Goal: Transaction & Acquisition: Purchase product/service

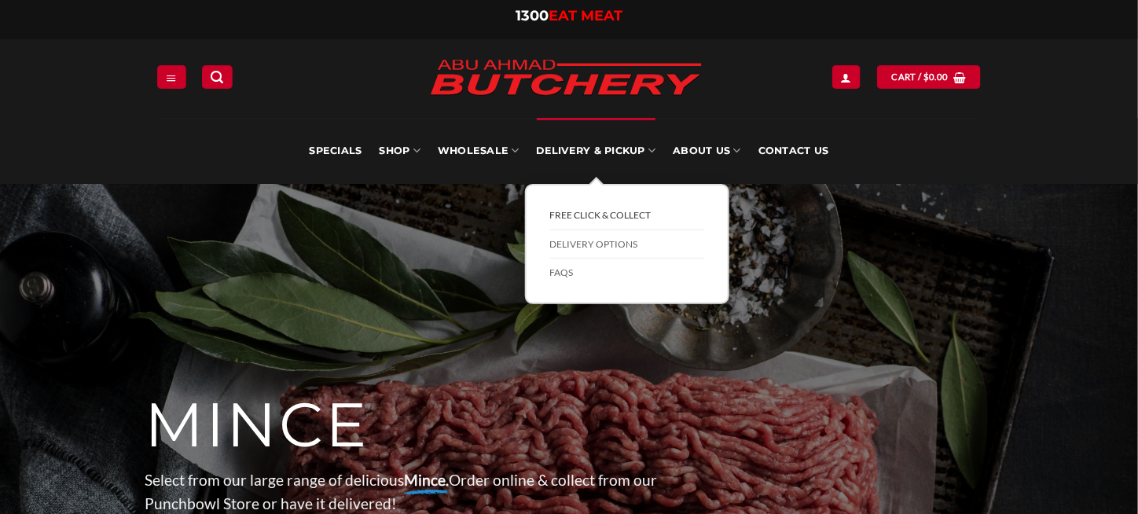
click at [596, 215] on link "FREE Click & Collect" at bounding box center [627, 215] width 154 height 29
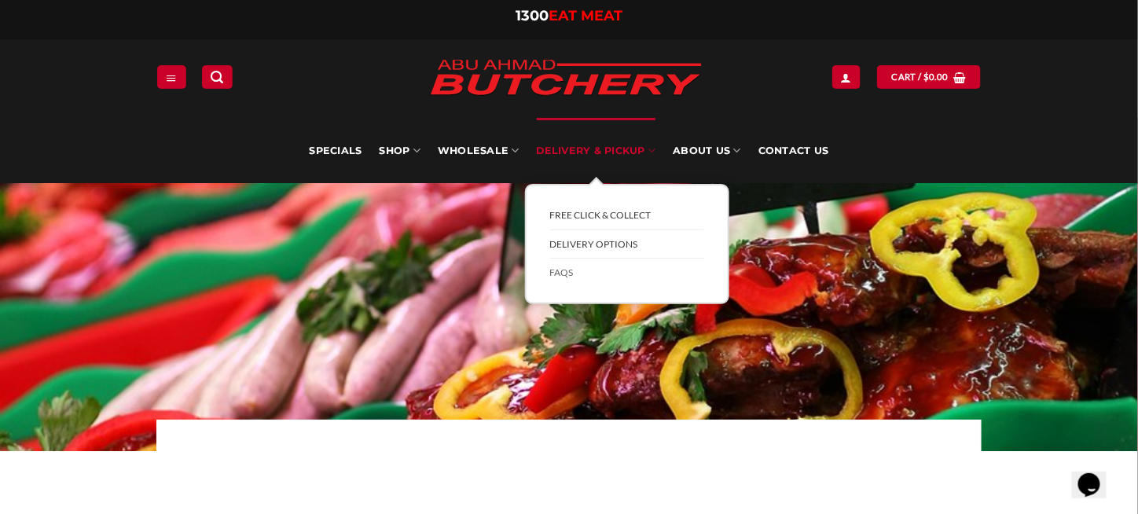
click at [589, 245] on link "Delivery Options" at bounding box center [627, 244] width 154 height 29
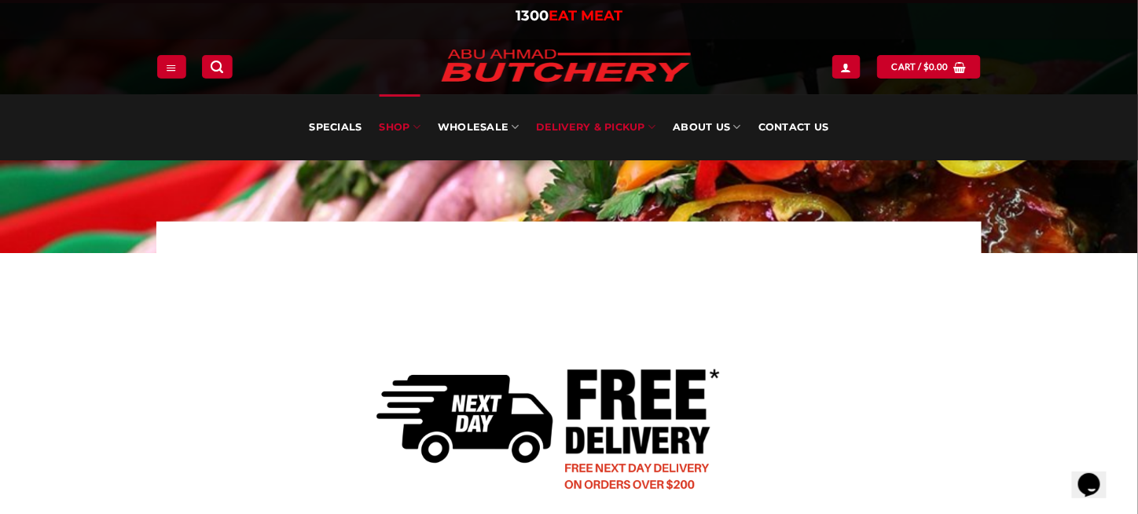
scroll to position [118, 0]
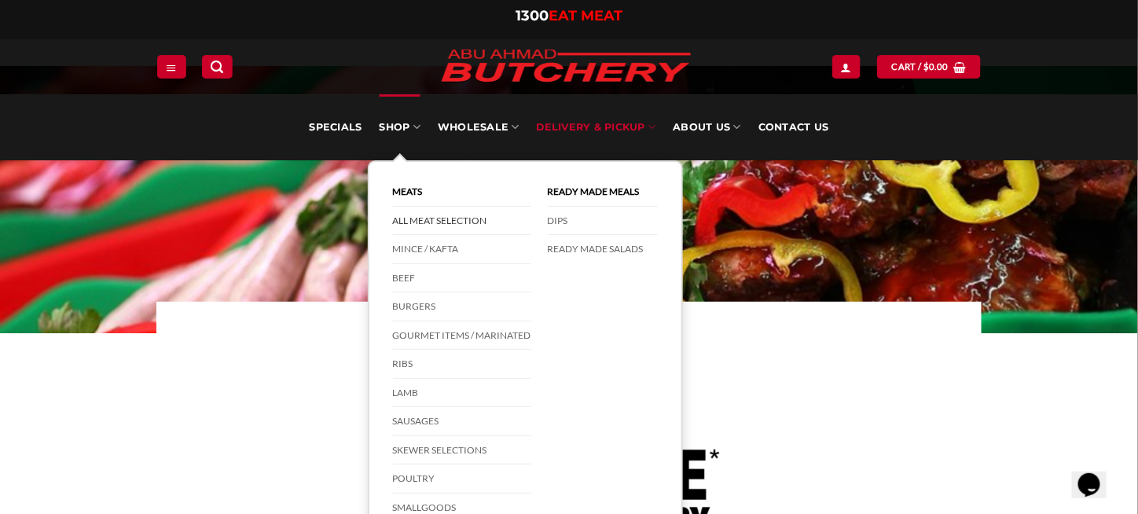
click at [430, 220] on link "All Meat Selection" at bounding box center [462, 221] width 138 height 29
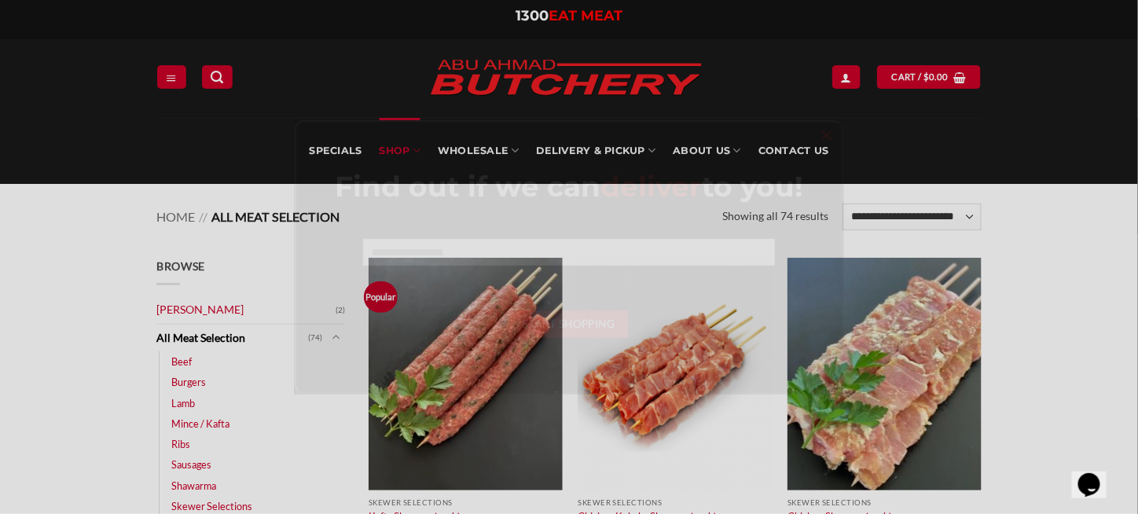
click at [422, 272] on form at bounding box center [568, 258] width 411 height 38
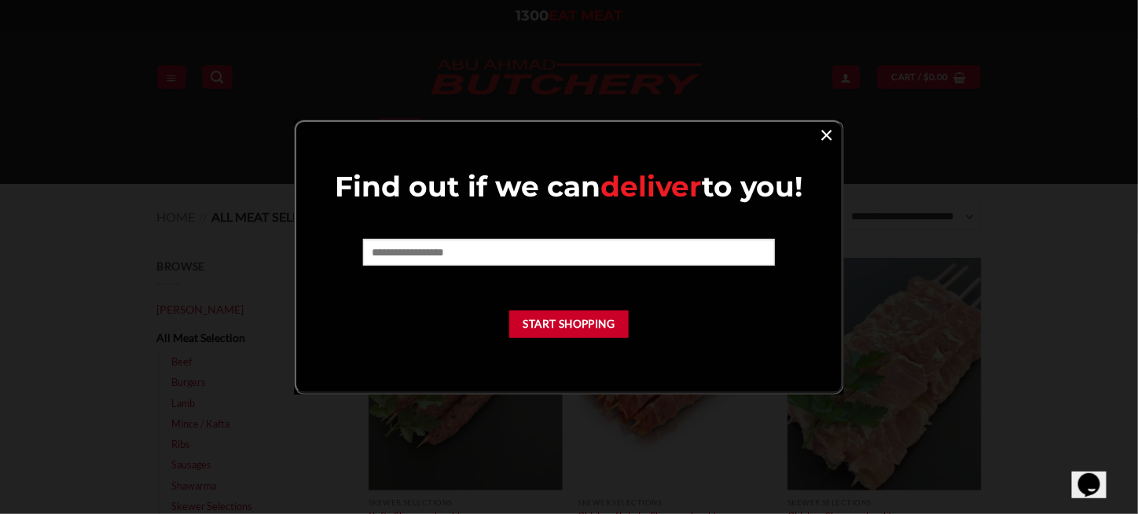
click at [819, 138] on link "×" at bounding box center [826, 133] width 23 height 21
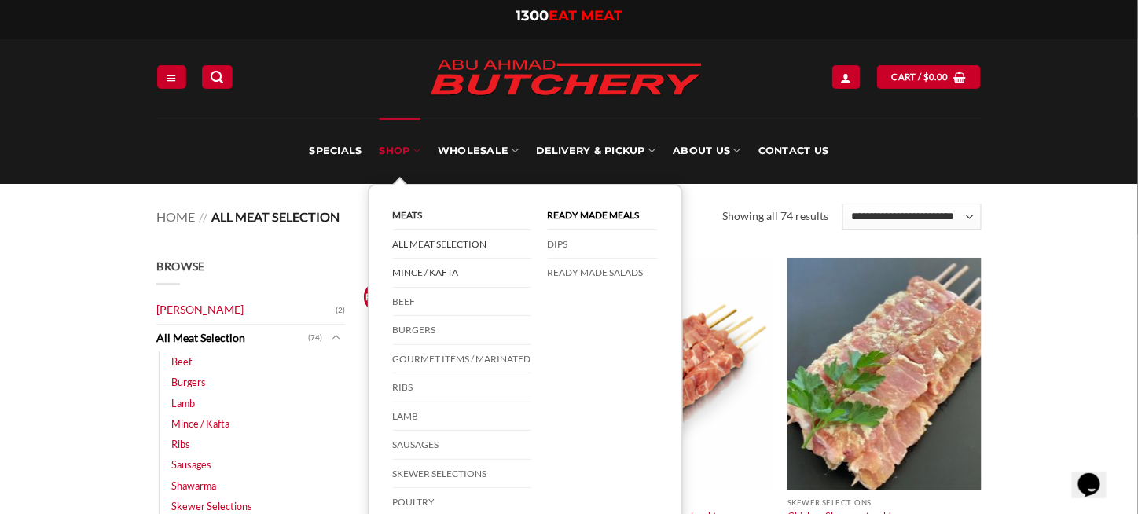
click at [409, 274] on link "Mince / Kafta" at bounding box center [462, 273] width 138 height 29
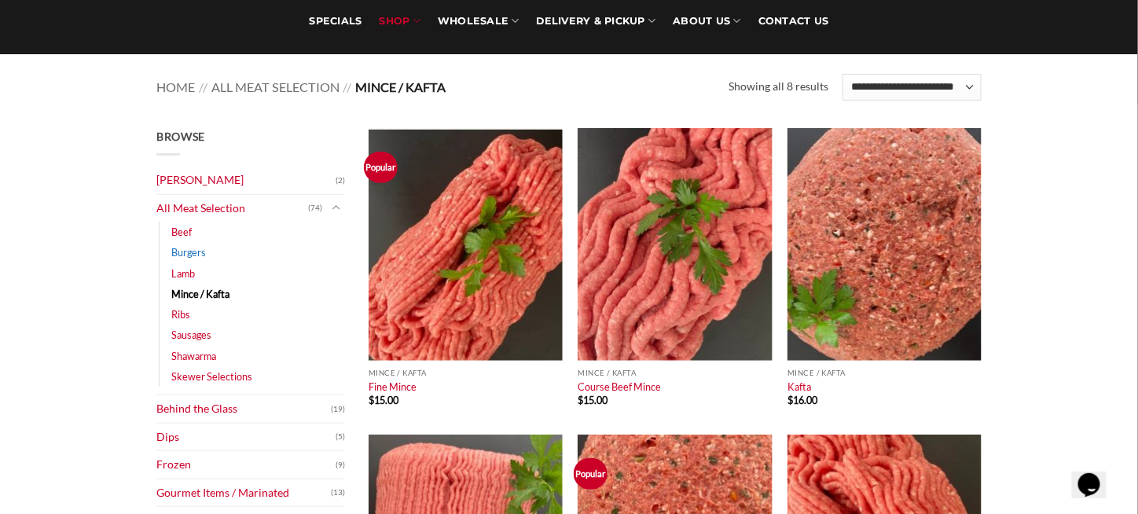
scroll to position [137, 0]
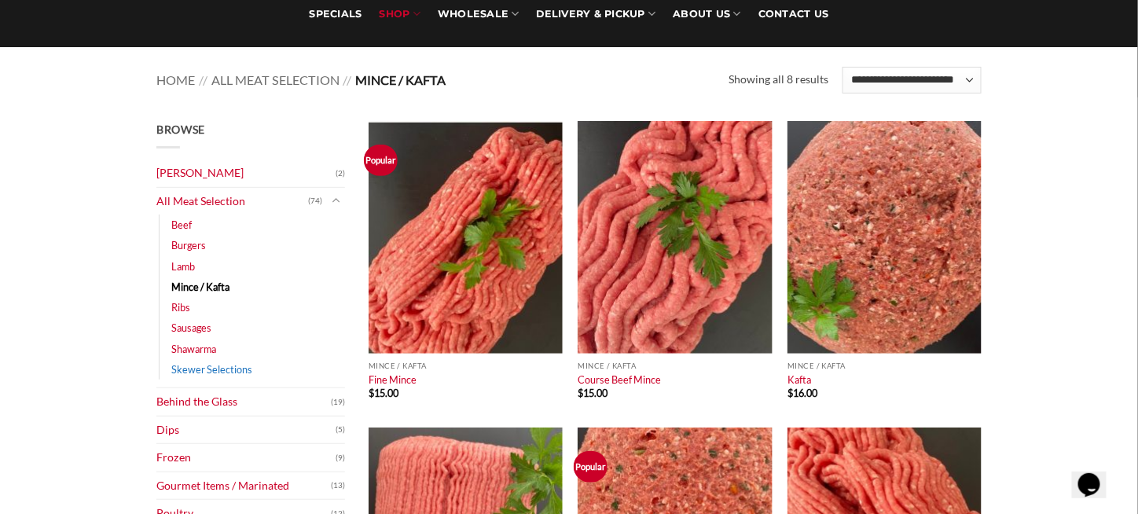
click at [214, 371] on link "Skewer Selections" at bounding box center [211, 369] width 81 height 20
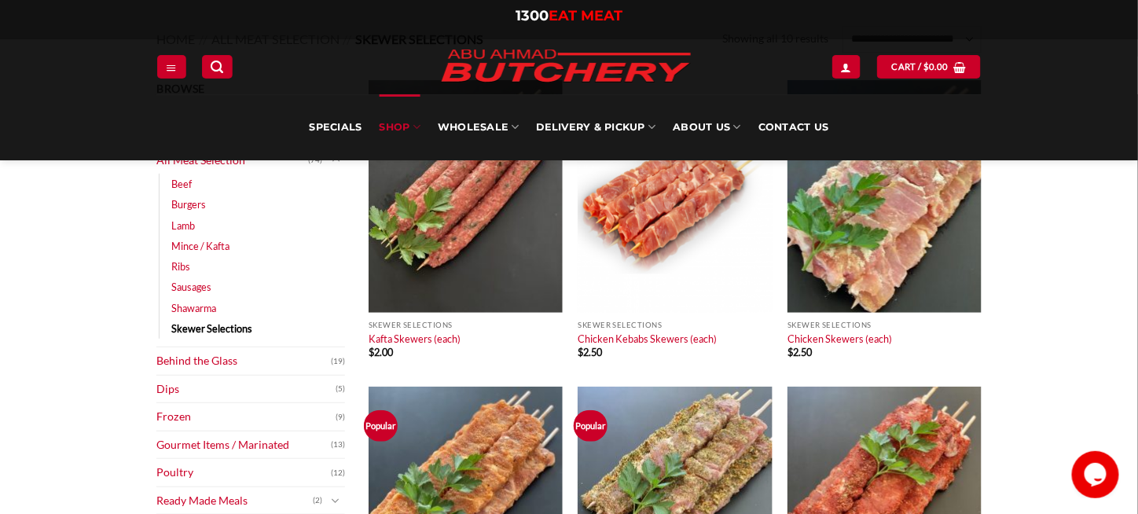
scroll to position [177, 0]
click at [193, 361] on link "Behind the Glass" at bounding box center [243, 362] width 175 height 28
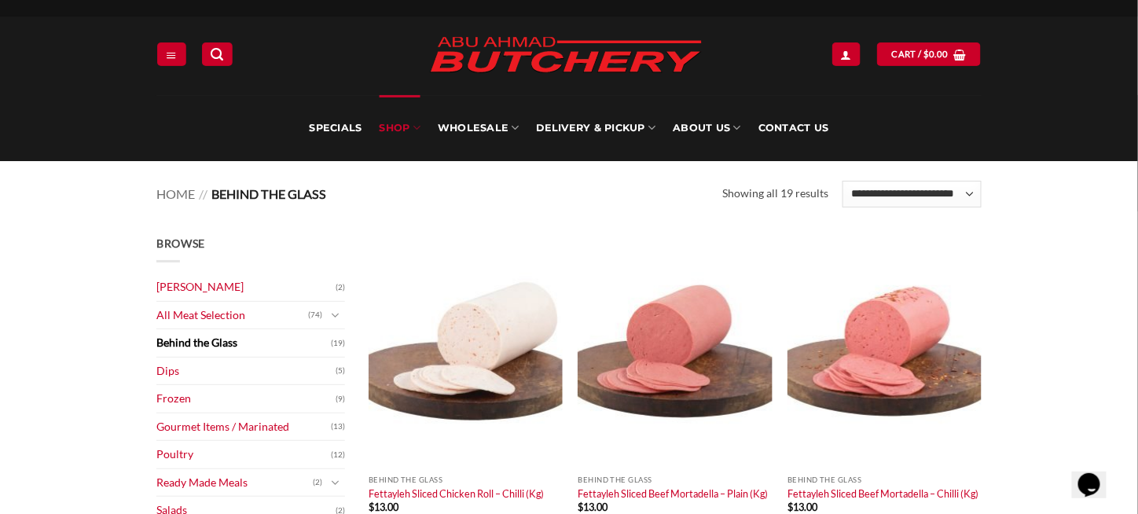
scroll to position [20, 0]
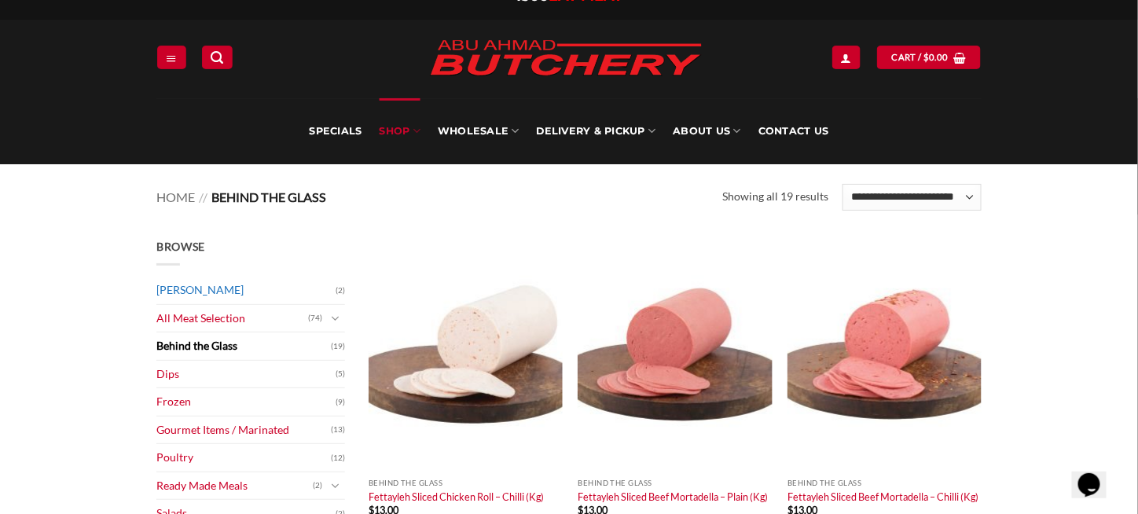
click at [211, 287] on link "[PERSON_NAME]" at bounding box center [245, 291] width 179 height 28
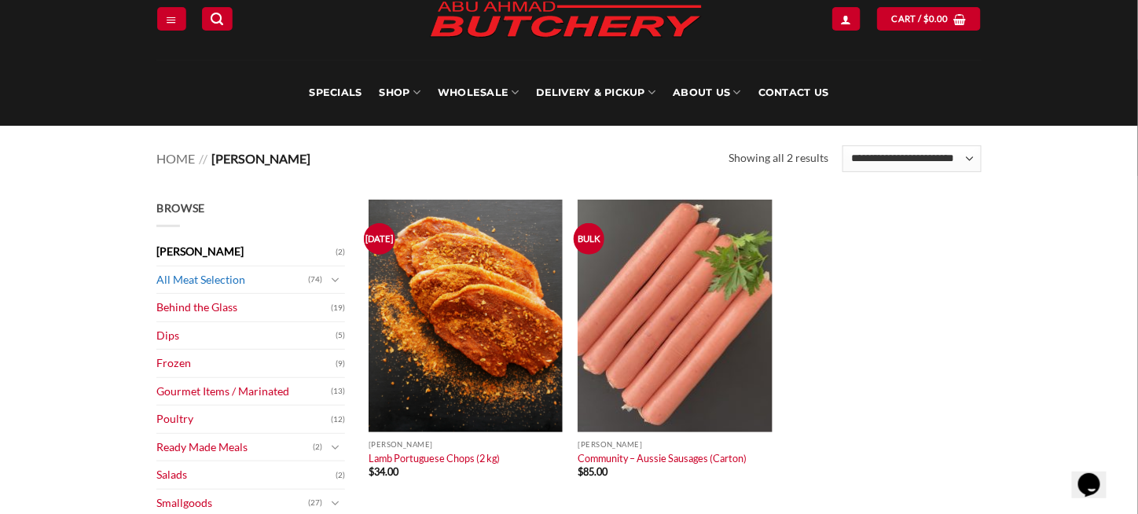
click at [187, 275] on link "All Meat Selection" at bounding box center [232, 280] width 152 height 28
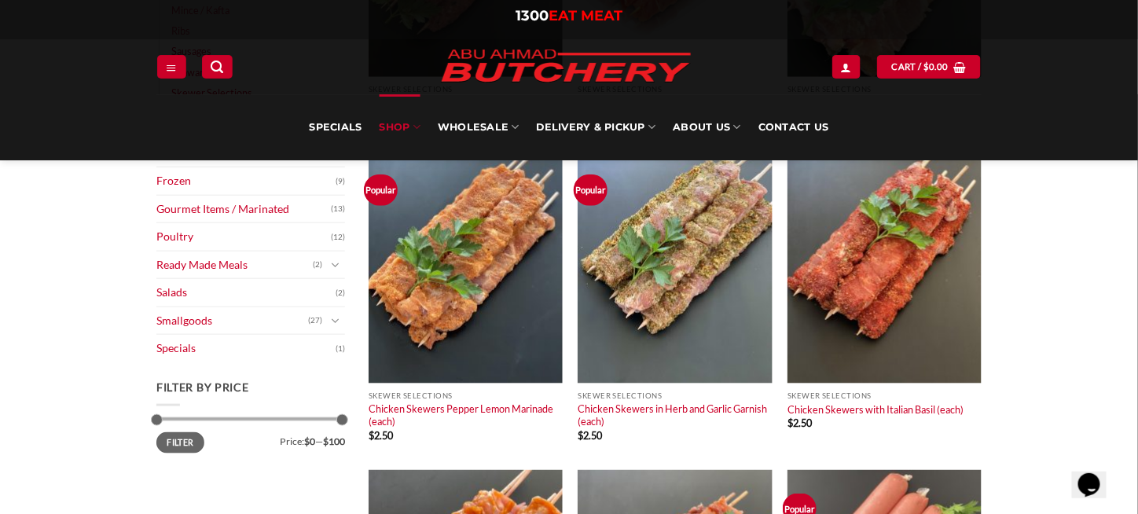
scroll to position [451, 0]
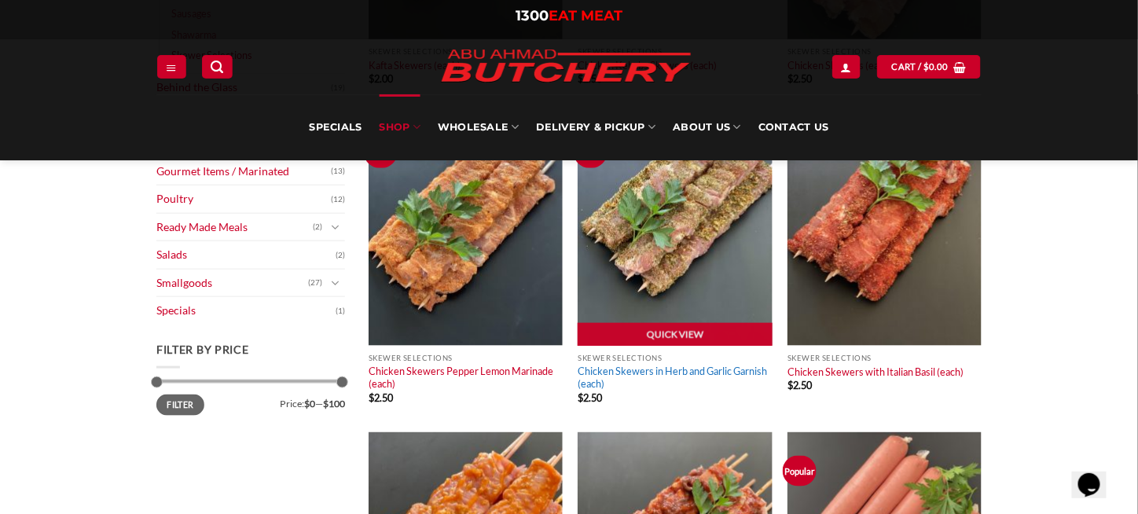
click at [597, 373] on link "Chicken Skewers in Herb and Garlic Garnish (each)" at bounding box center [675, 378] width 194 height 26
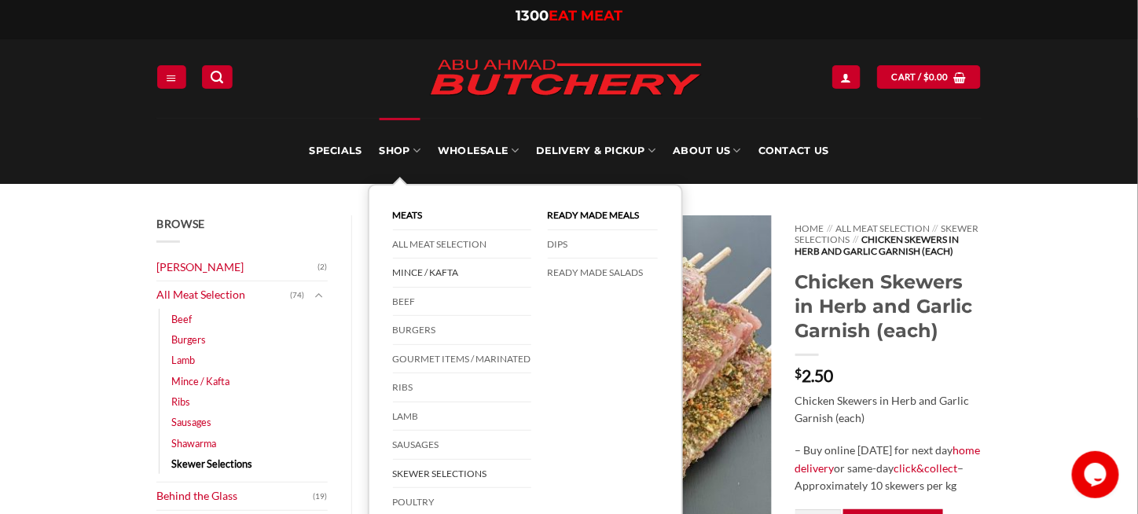
click at [451, 274] on link "Mince / Kafta" at bounding box center [462, 273] width 138 height 29
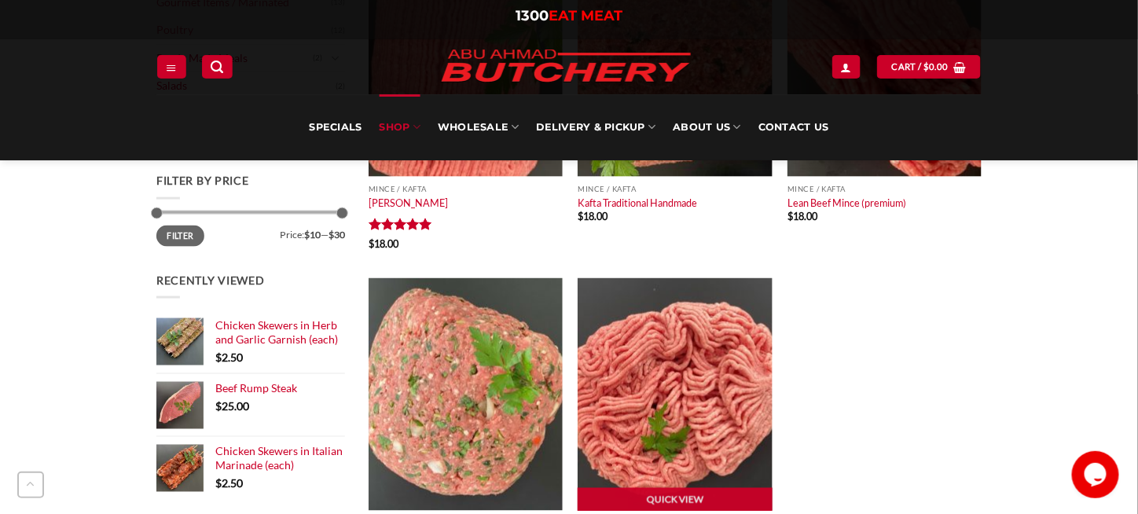
scroll to position [629, 0]
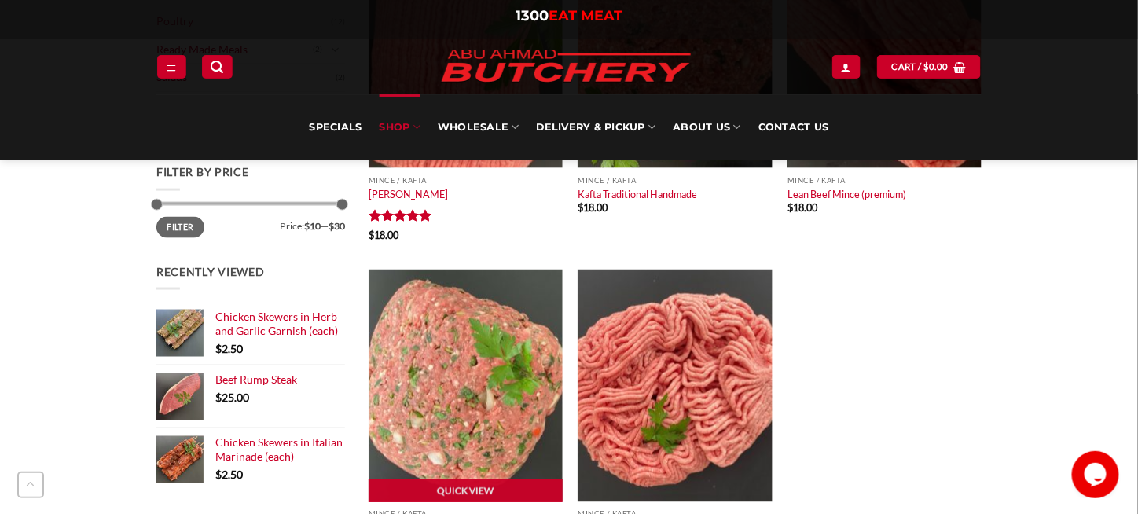
click at [478, 427] on img at bounding box center [466, 386] width 194 height 233
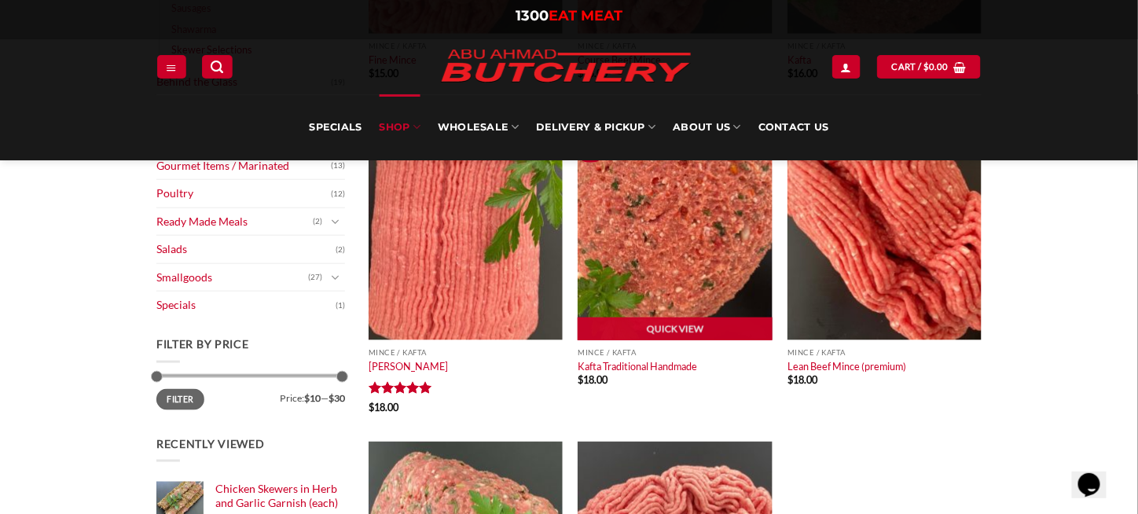
click at [656, 244] on img at bounding box center [675, 224] width 194 height 233
